Goal: Check status: Check status

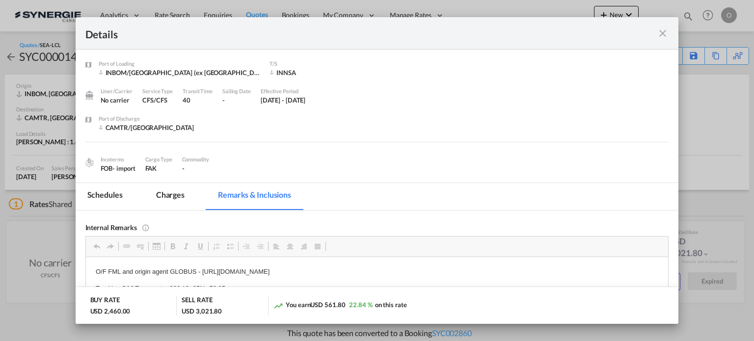
scroll to position [61, 0]
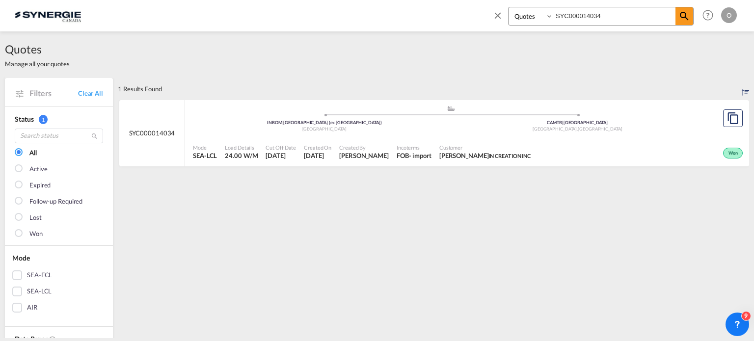
select select "Quotes"
click at [588, 17] on input "SYC000014034" at bounding box center [614, 15] width 122 height 17
paste input "3502"
type input "SYC000013502"
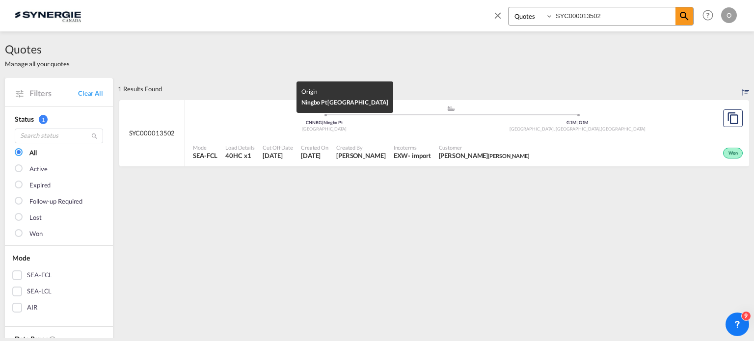
click at [438, 129] on div "China" at bounding box center [324, 129] width 253 height 6
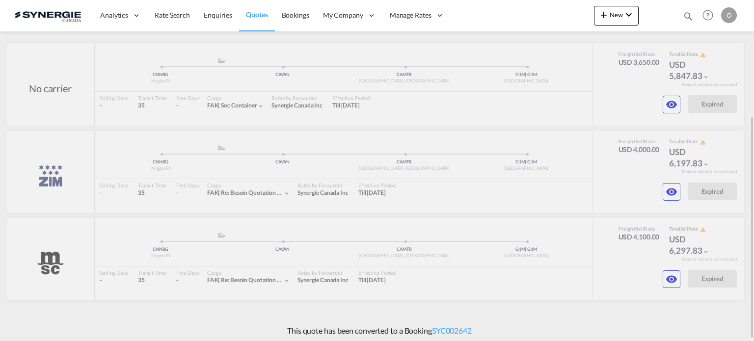
scroll to position [179, 0]
click at [670, 192] on md-icon "icon-eye" at bounding box center [672, 192] width 12 height 12
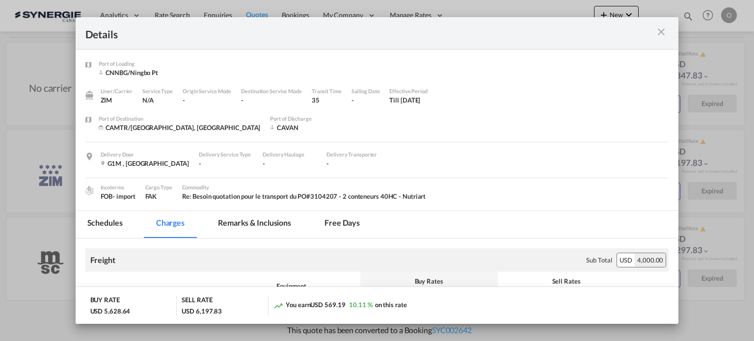
click at [280, 219] on md-tab-item "Remarks & Inclusions" at bounding box center [254, 224] width 97 height 27
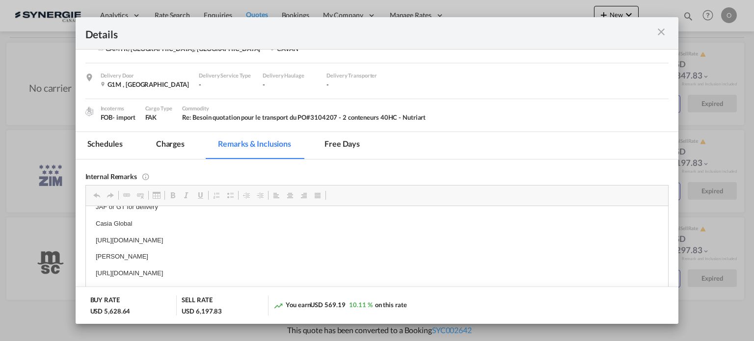
scroll to position [6, 0]
